Goal: Task Accomplishment & Management: Use online tool/utility

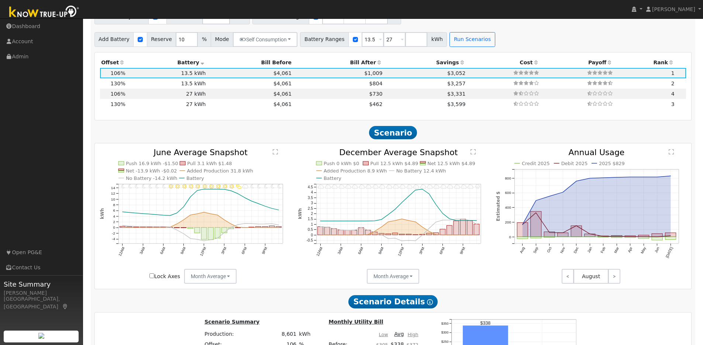
scroll to position [739, 0]
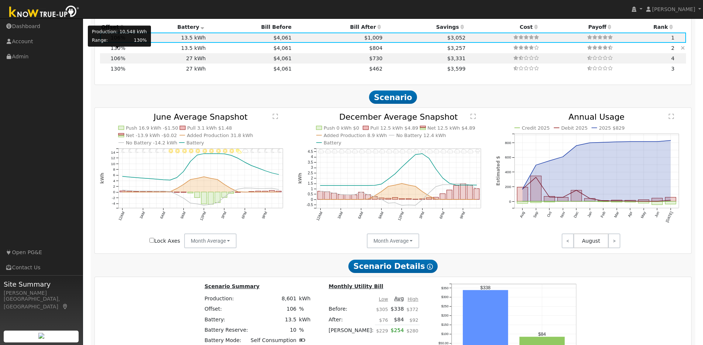
click at [124, 51] on span "130%" at bounding box center [118, 48] width 15 height 6
type input "$21,799"
type input "$10,630"
type input "7.0"
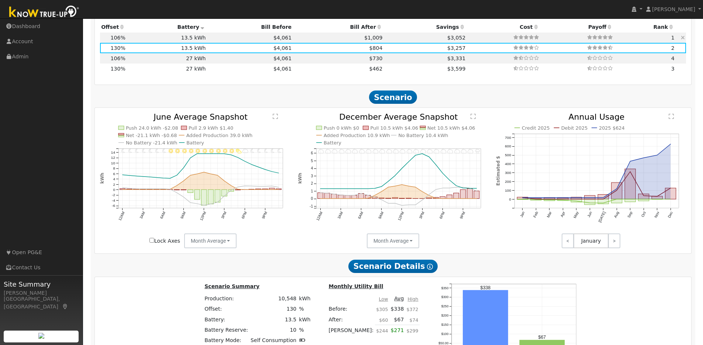
click at [153, 42] on td "13.5 kWh" at bounding box center [167, 37] width 80 height 10
type input "$17,775"
type input "$9,423"
type input "5.7"
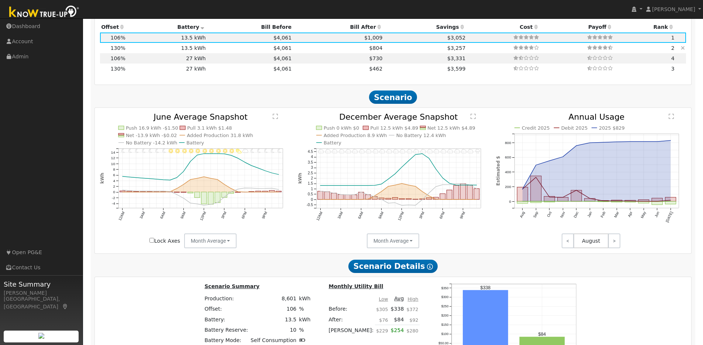
click at [136, 52] on td "13.5 kWh" at bounding box center [167, 48] width 80 height 10
type input "$21,799"
type input "$10,630"
type input "7.0"
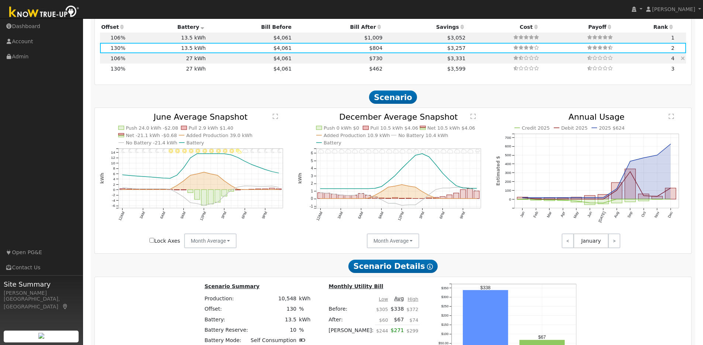
click at [192, 63] on td "27 kWh" at bounding box center [167, 58] width 80 height 10
type input "$17,775"
type input "$27,270"
type input "$13,514"
type input "5.7"
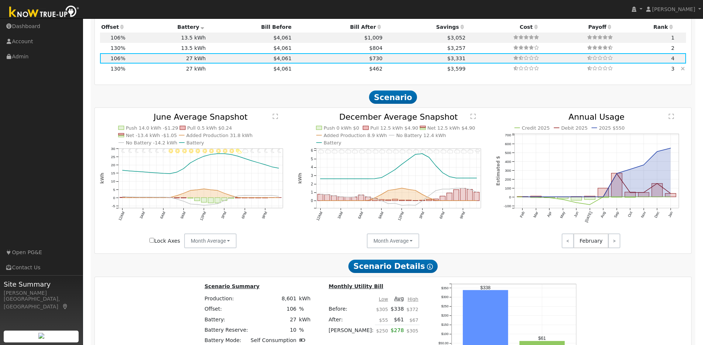
click at [185, 70] on td "27 kWh" at bounding box center [167, 68] width 80 height 10
type input "$21,799"
type input "$14,721"
type input "7.0"
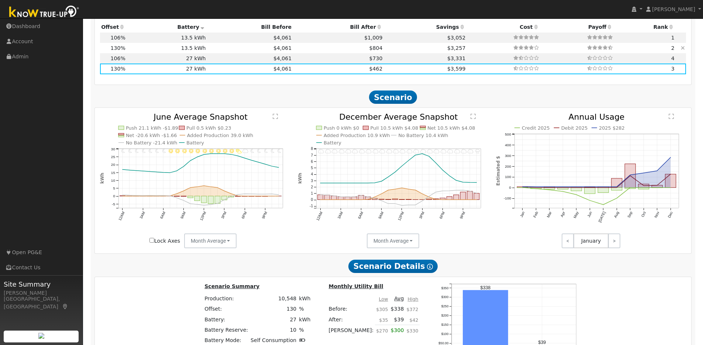
click at [132, 52] on td "13.5 kWh" at bounding box center [167, 48] width 80 height 10
type input "$13,635"
type input "$10,630"
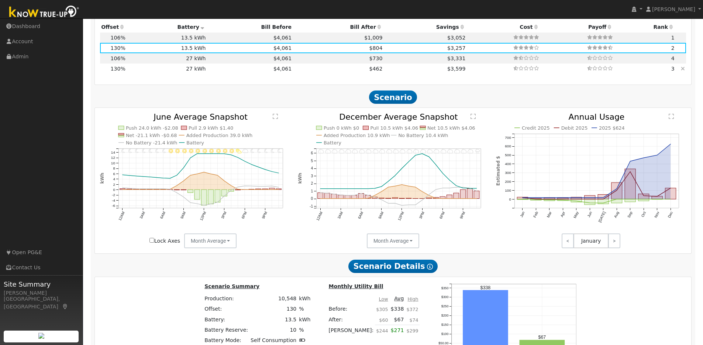
click at [129, 74] on td "27 kWh" at bounding box center [167, 68] width 80 height 10
type input "$27,270"
type input "$14,721"
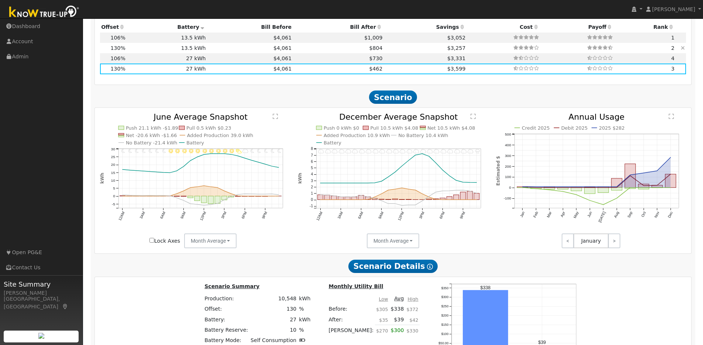
click at [155, 52] on td "13.5 kWh" at bounding box center [167, 48] width 80 height 10
type input "$13,635"
type input "$10,630"
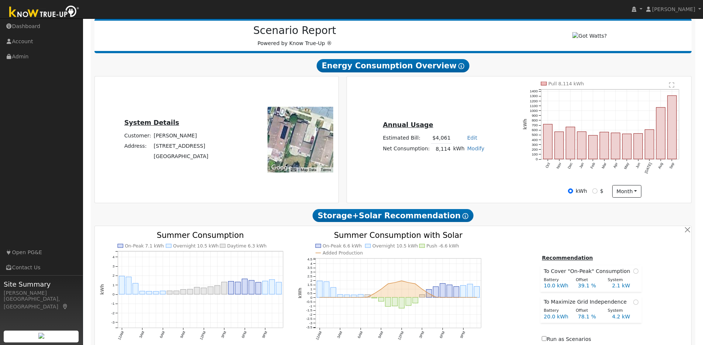
scroll to position [0, 0]
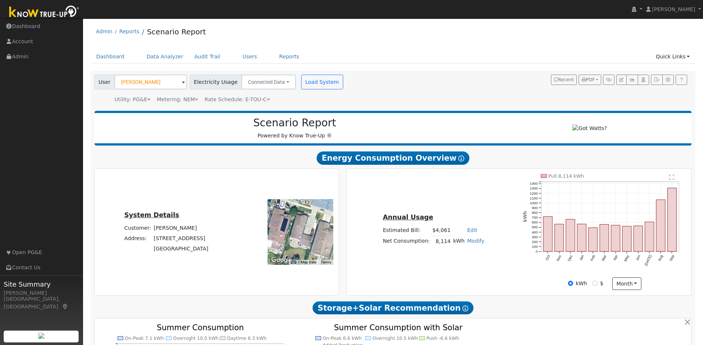
click at [474, 233] on td "Edit Estimated Bill $ Annual" at bounding box center [476, 230] width 20 height 11
click at [469, 233] on link "Edit" at bounding box center [472, 230] width 10 height 6
click at [481, 202] on div "Annual Usage Estimated Bill: $4,061 Edit Estimated Bill $ Annual Net Consumptio…" at bounding box center [519, 232] width 342 height 116
click at [471, 244] on link "Modify" at bounding box center [475, 241] width 17 height 6
click at [453, 271] on link "Add Electric Vehicle" at bounding box center [450, 268] width 62 height 10
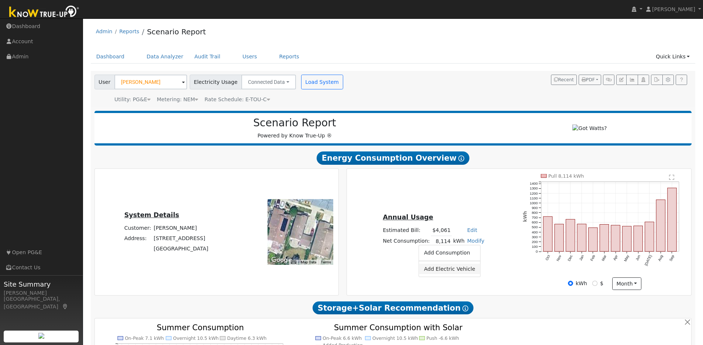
type input "200"
click at [476, 261] on button "Save" at bounding box center [480, 261] width 21 height 13
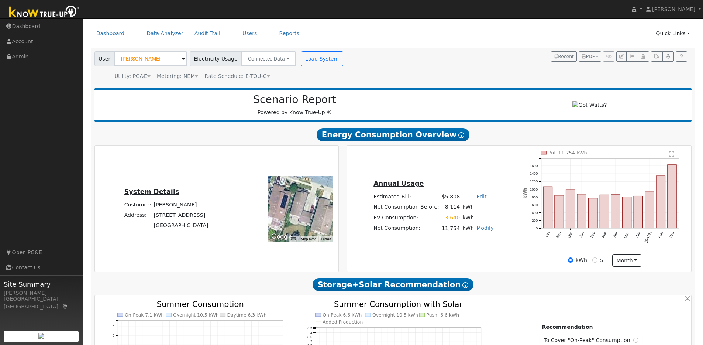
scroll to position [28, 0]
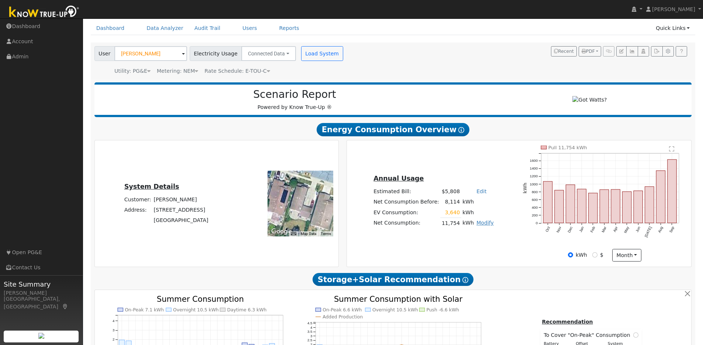
click at [484, 225] on link "Modify" at bounding box center [484, 223] width 17 height 6
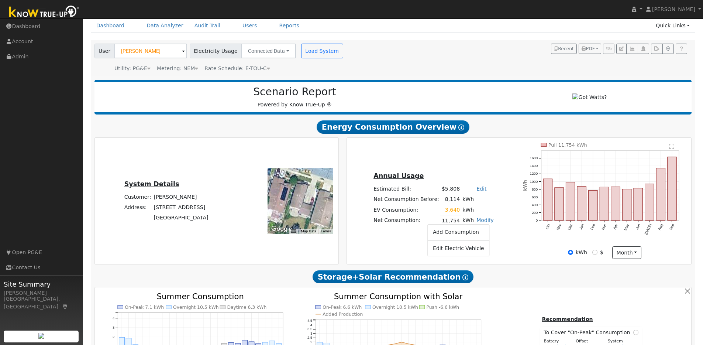
scroll to position [34, 0]
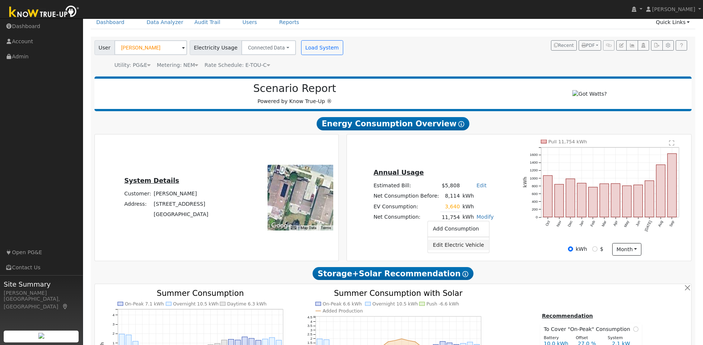
click at [470, 248] on link "Edit Electric Vehicle" at bounding box center [459, 245] width 62 height 10
type input "700"
click at [486, 241] on button "Save" at bounding box center [489, 237] width 21 height 13
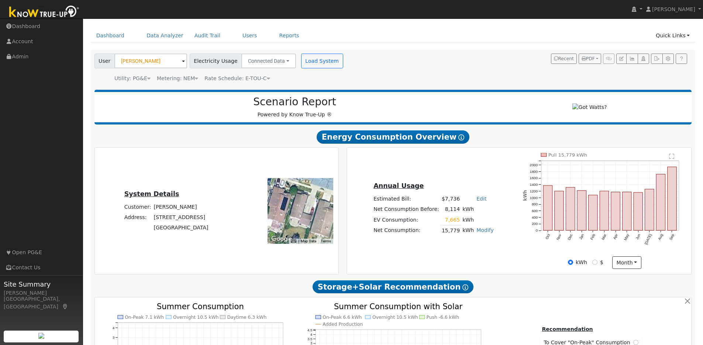
scroll to position [0, 0]
